Goal: Task Accomplishment & Management: Complete application form

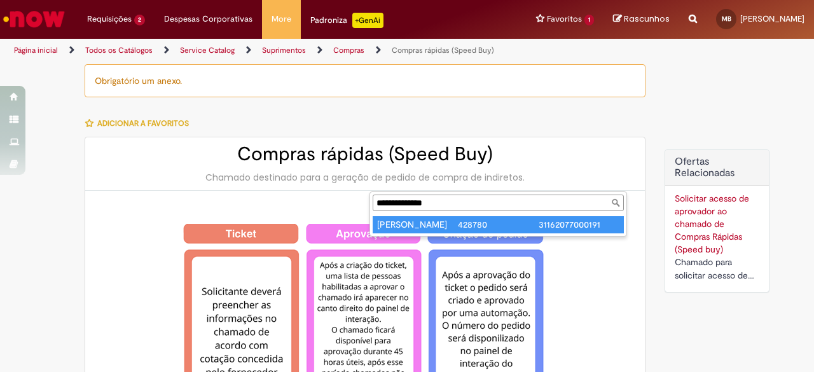
select select "**********"
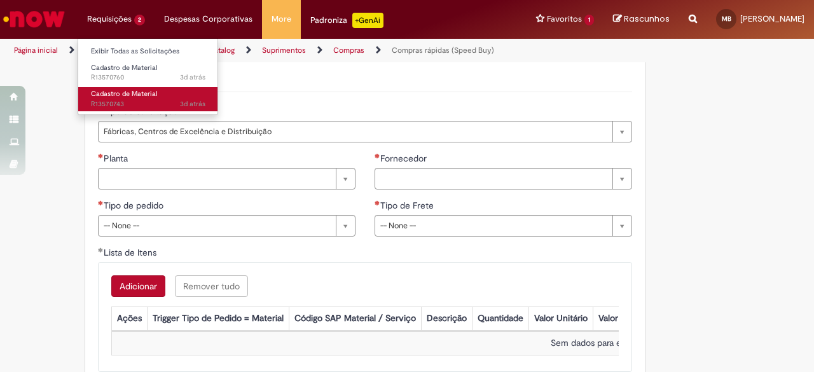
drag, startPoint x: 120, startPoint y: 90, endPoint x: 200, endPoint y: 87, distance: 80.8
click at [120, 90] on span "Cadastro de Material" at bounding box center [124, 94] width 66 height 10
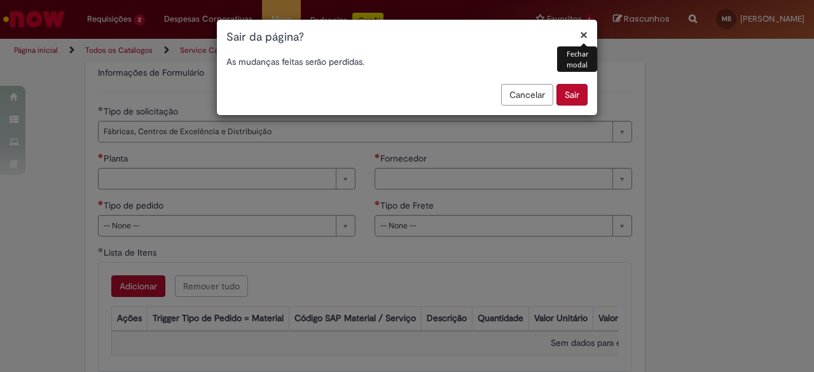
click at [579, 93] on button "Sair" at bounding box center [572, 95] width 31 height 22
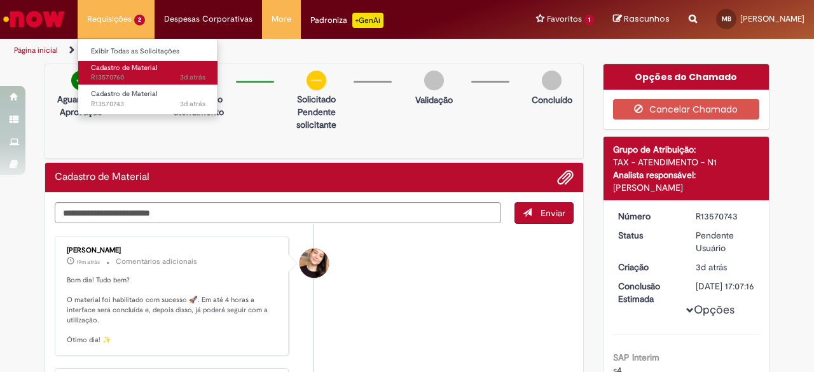
click at [128, 78] on span "3d atrás 3 dias atrás R13570760" at bounding box center [148, 78] width 114 height 10
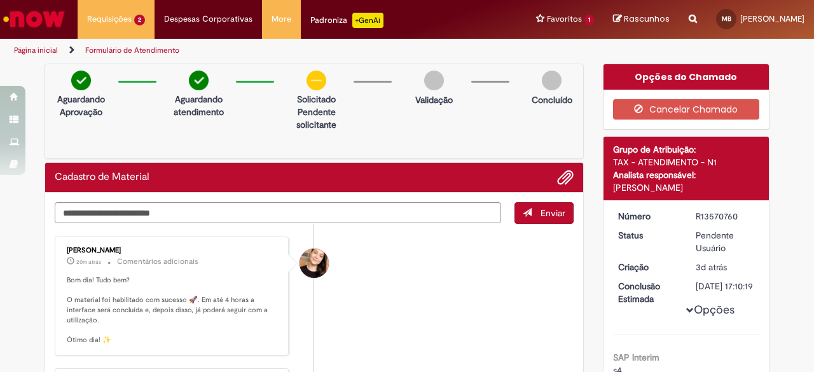
click at [37, 18] on img "Ir para a Homepage" at bounding box center [34, 18] width 66 height 25
